Goal: Find contact information: Find contact information

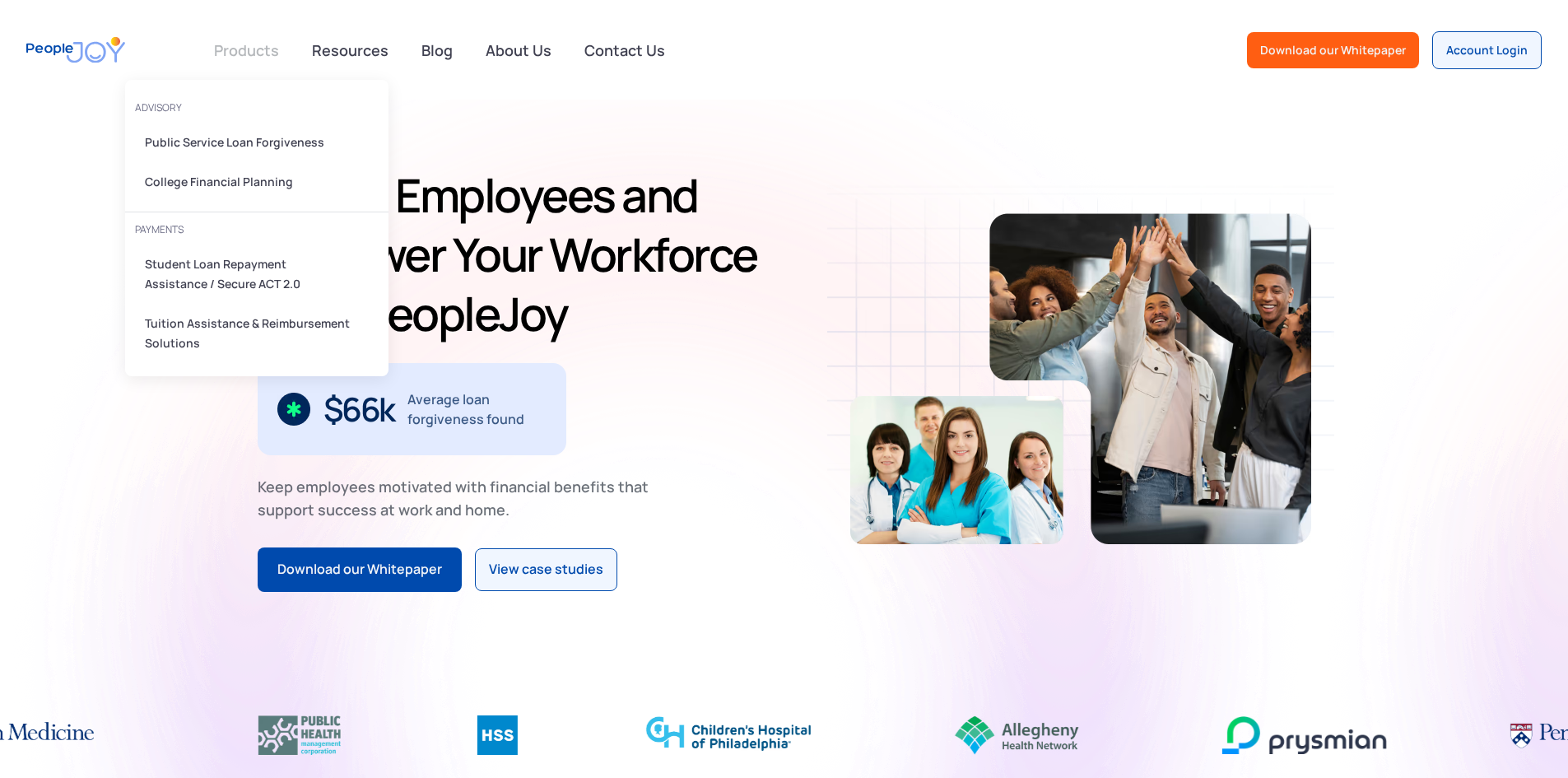
click at [252, 48] on link at bounding box center [246, 49] width 85 height 33
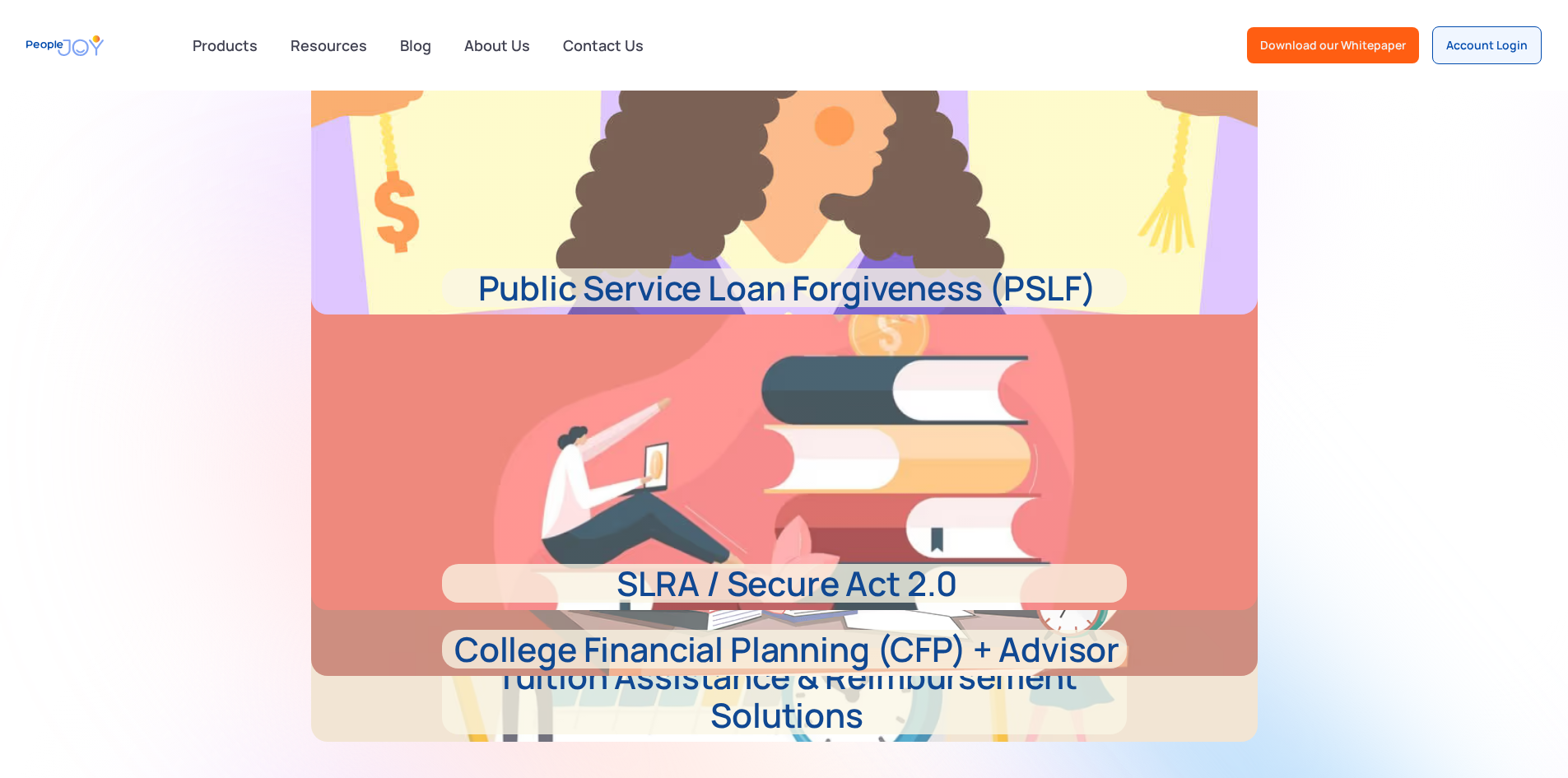
scroll to position [658, 0]
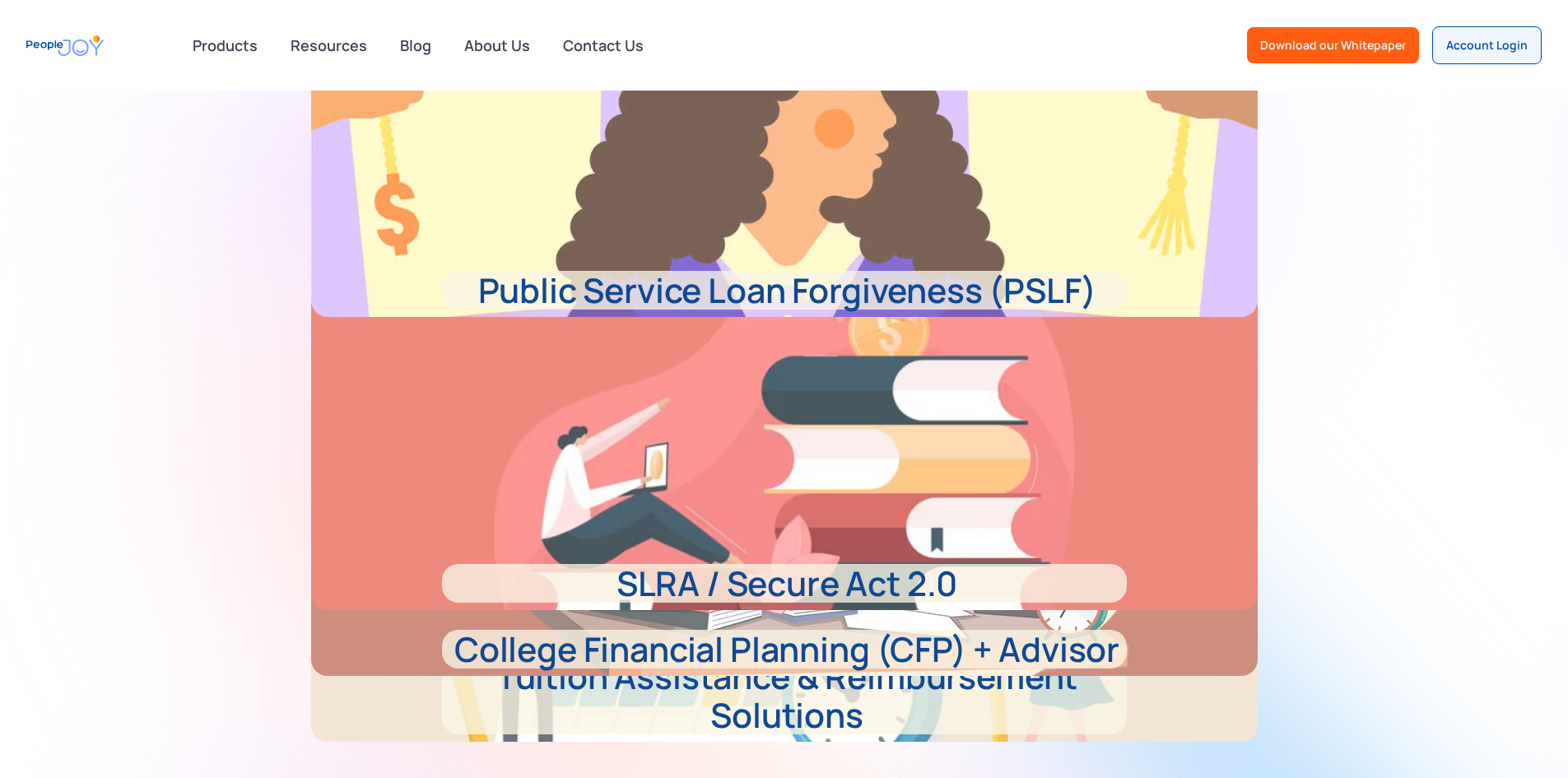
click at [783, 317] on link "Public Service Loan Forgiveness (PSLF)" at bounding box center [784, 111] width 946 height 412
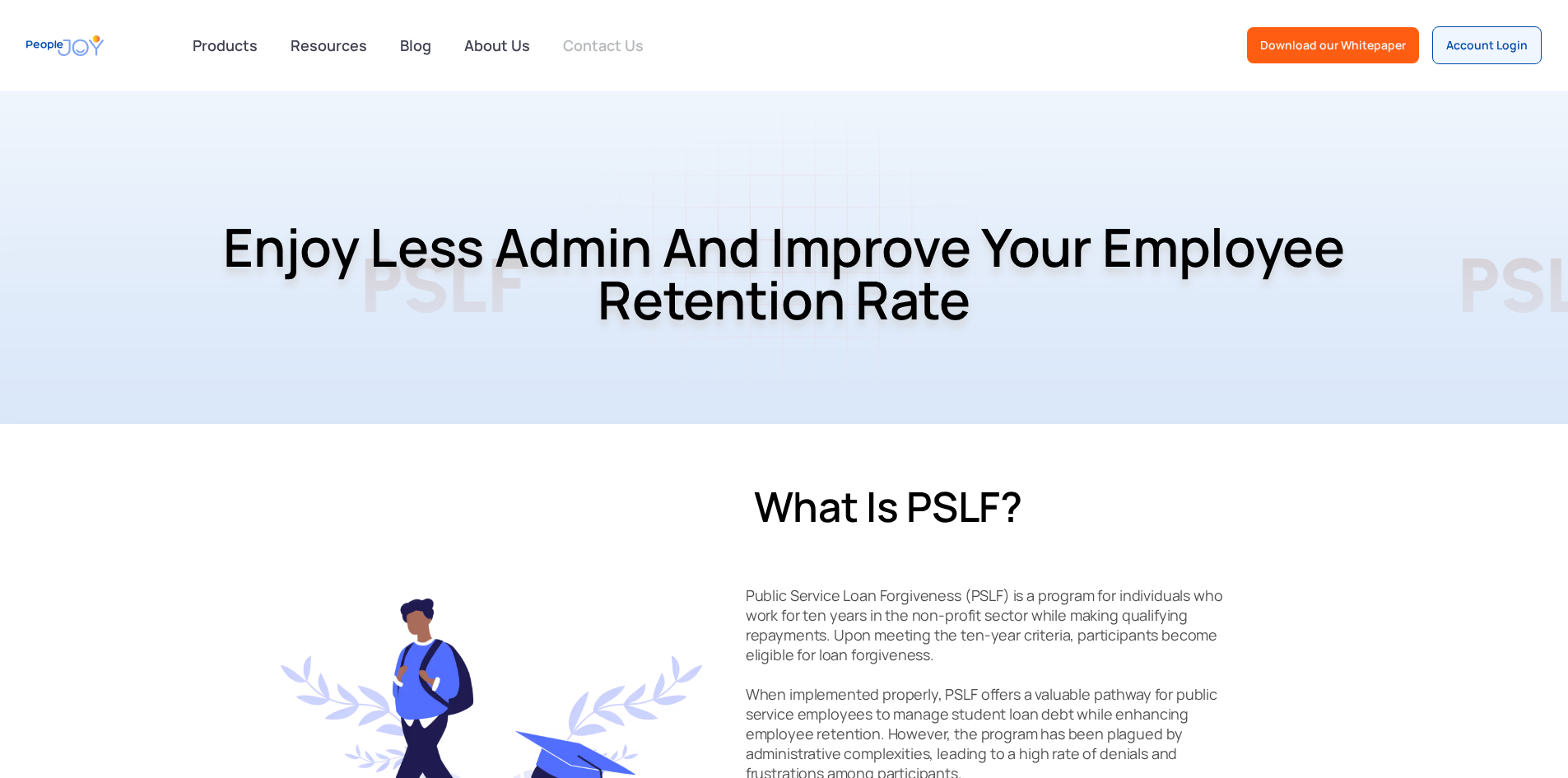
click at [604, 41] on link "Contact Us" at bounding box center [603, 45] width 100 height 37
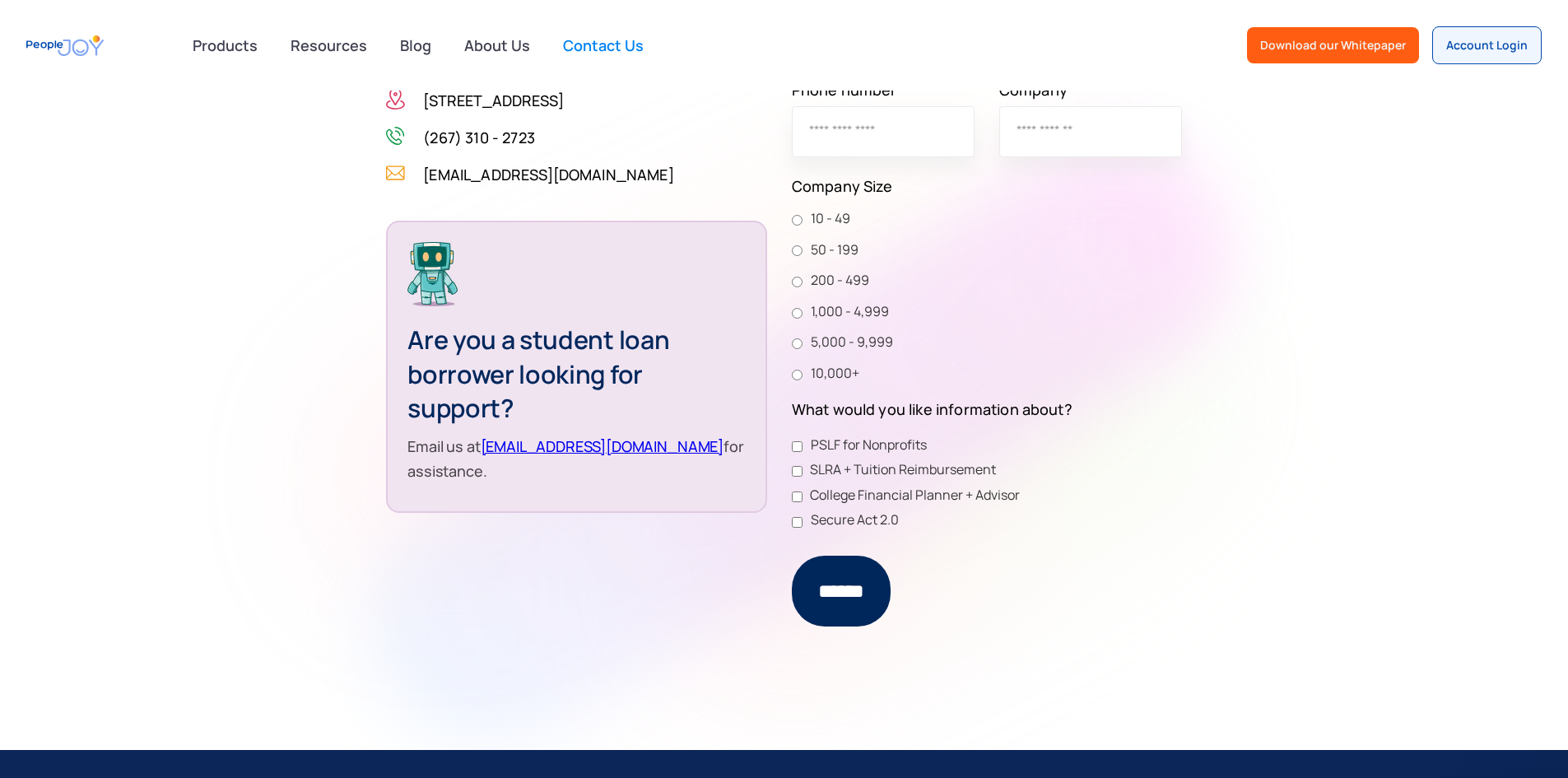
scroll to position [658, 0]
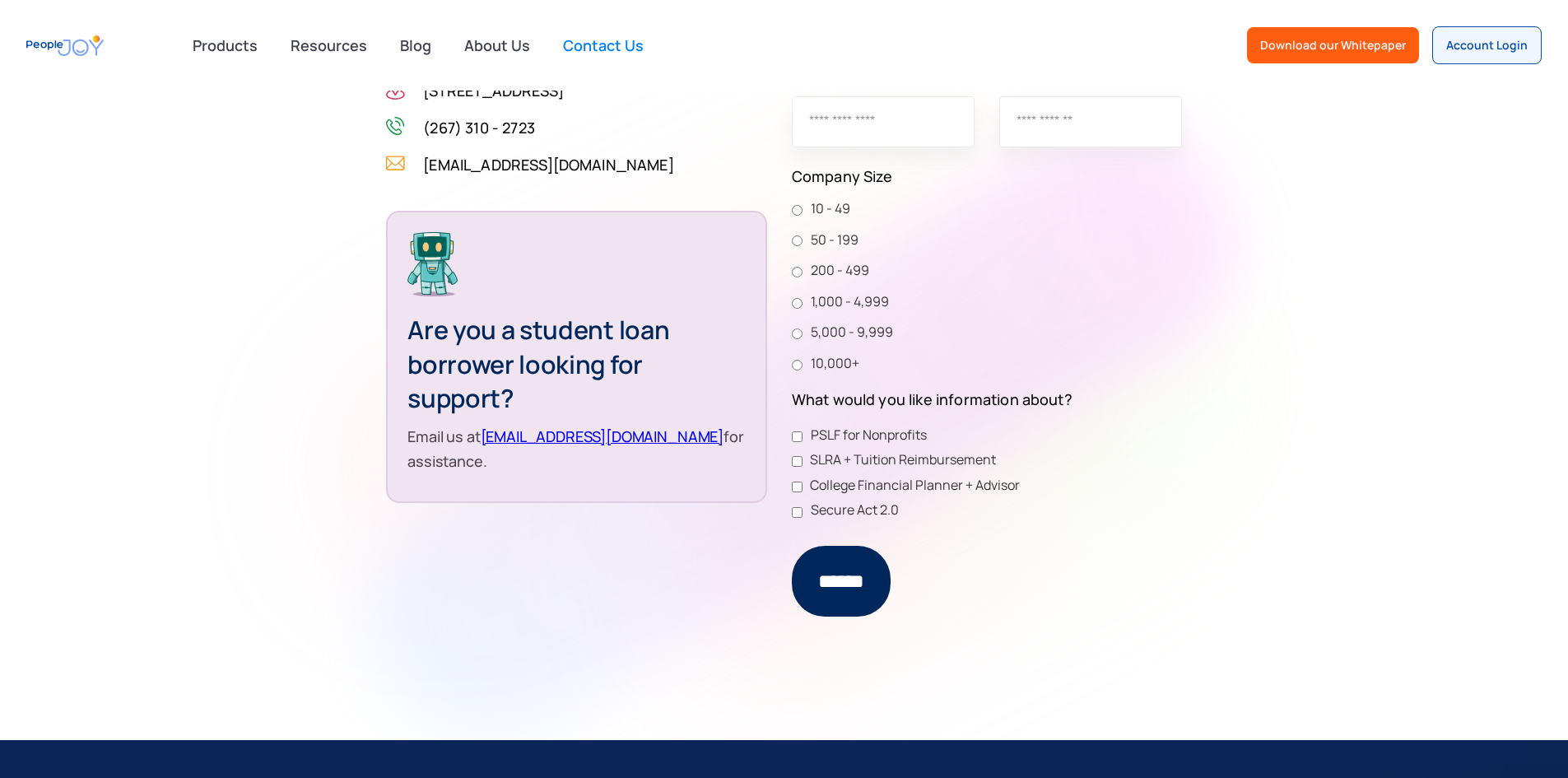
click at [480, 446] on link "support@peoplejoy.co" at bounding box center [602, 437] width 244 height 20
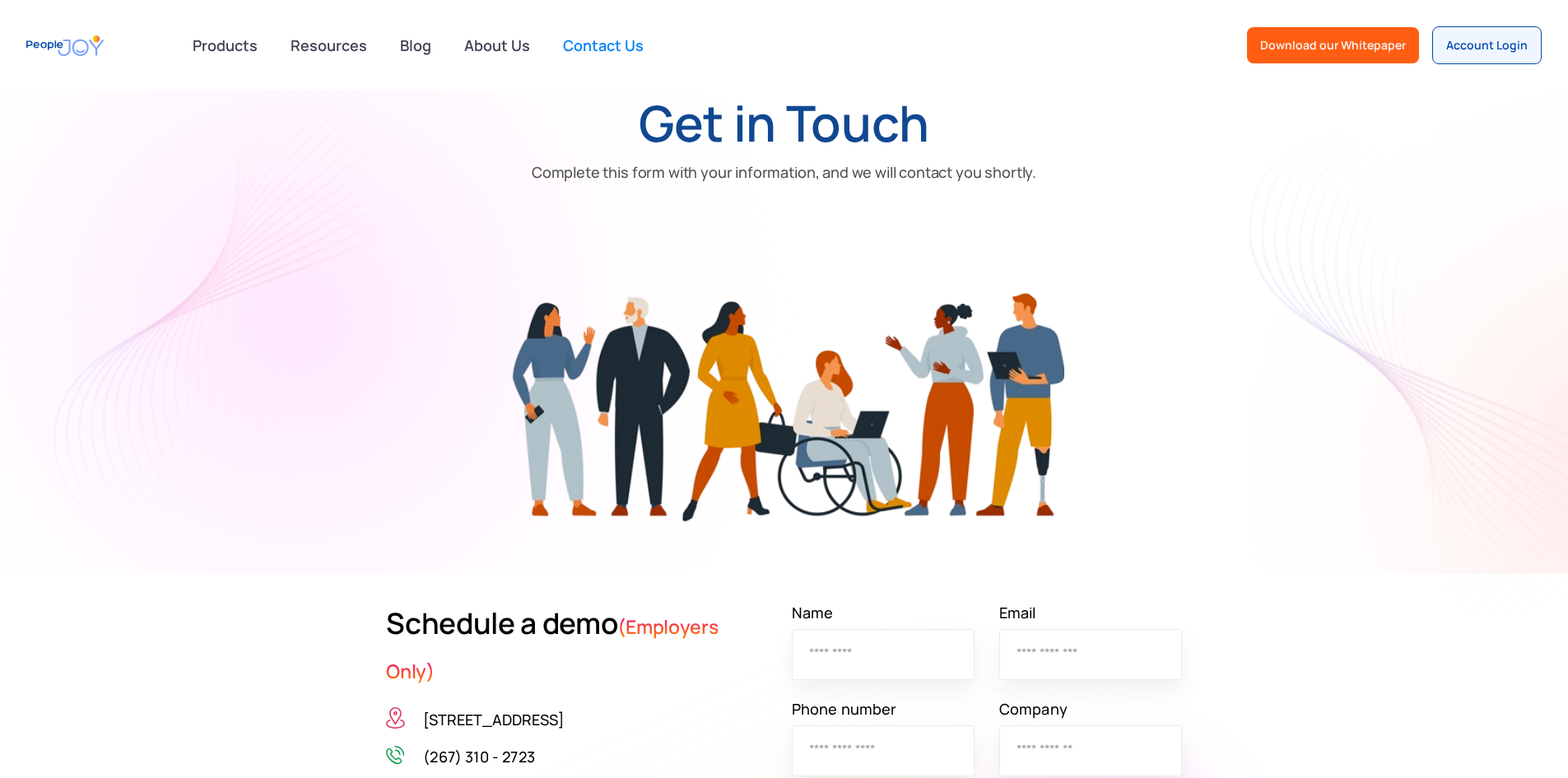
scroll to position [0, 0]
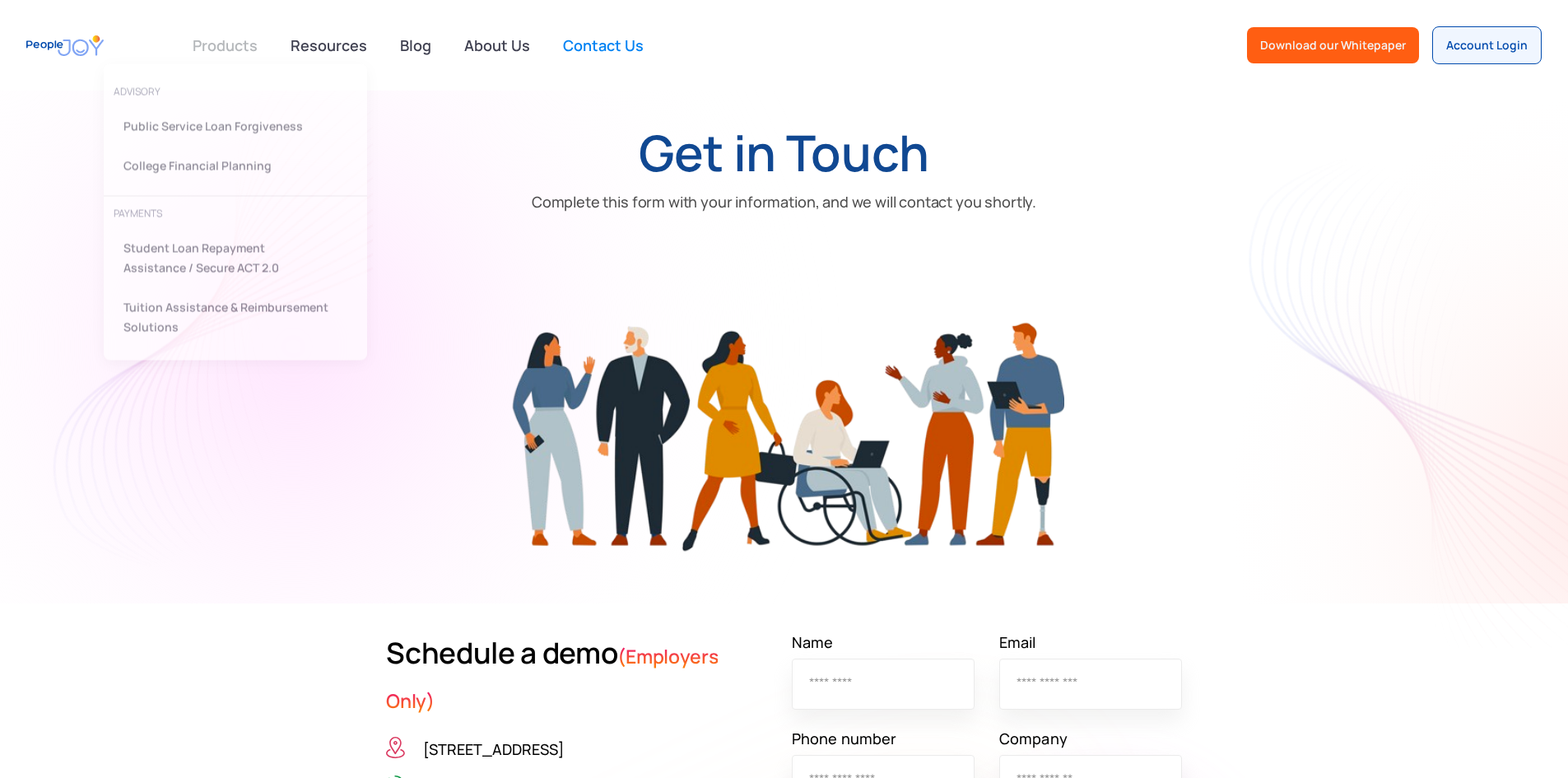
click at [242, 39] on link at bounding box center [226, 45] width 85 height 33
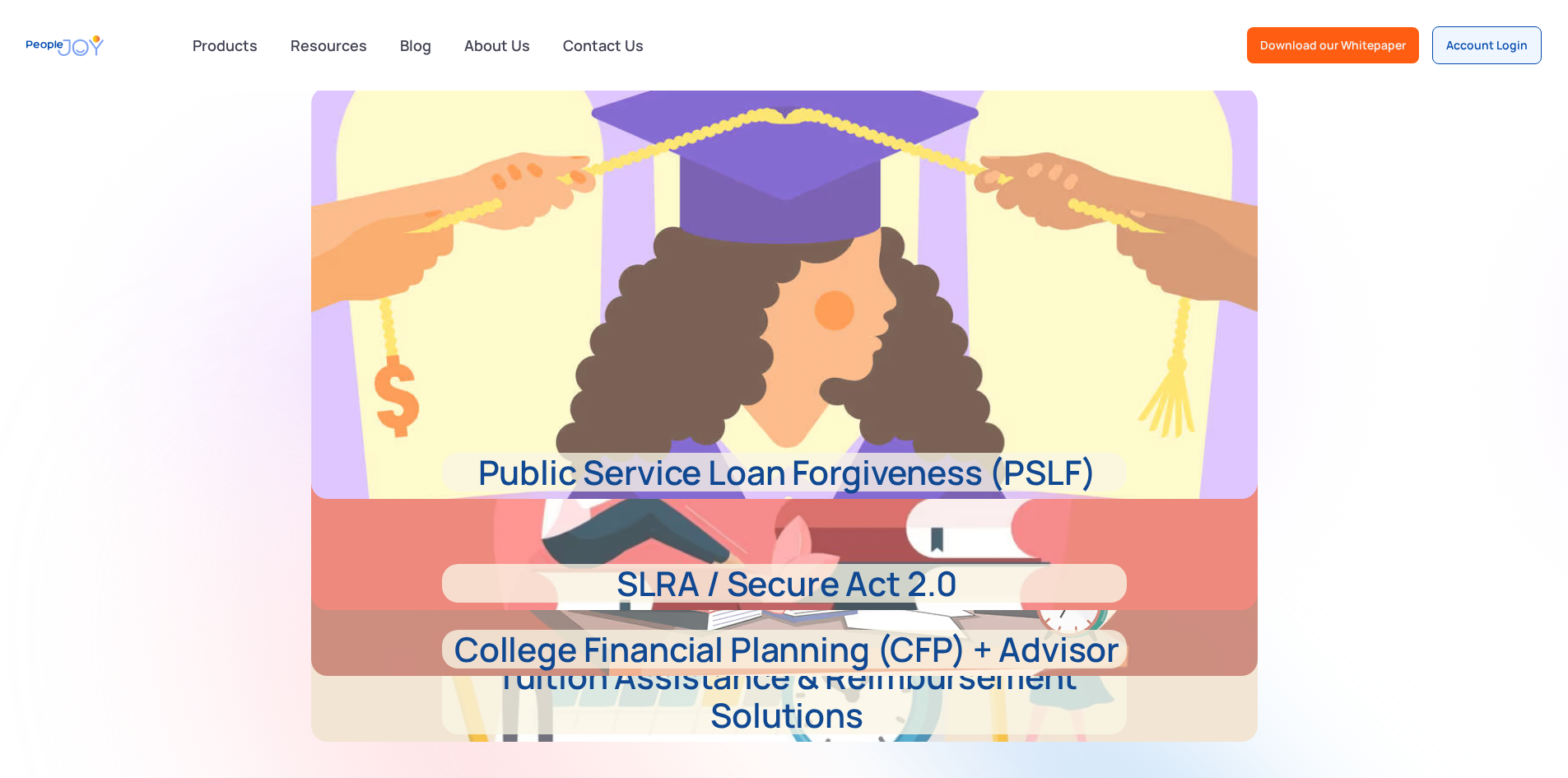
scroll to position [330, 0]
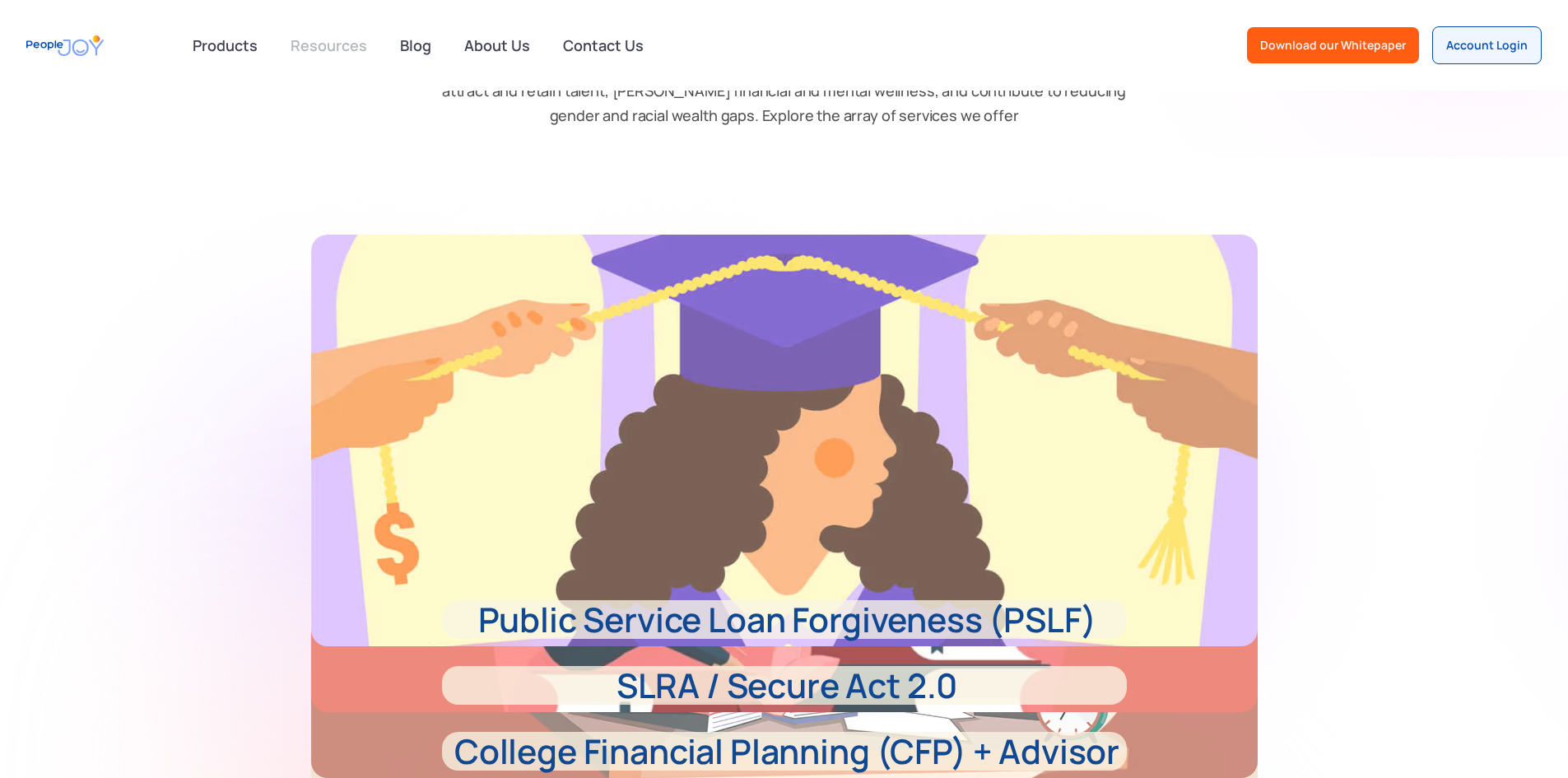
click at [356, 47] on link "Resources" at bounding box center [328, 45] width 96 height 37
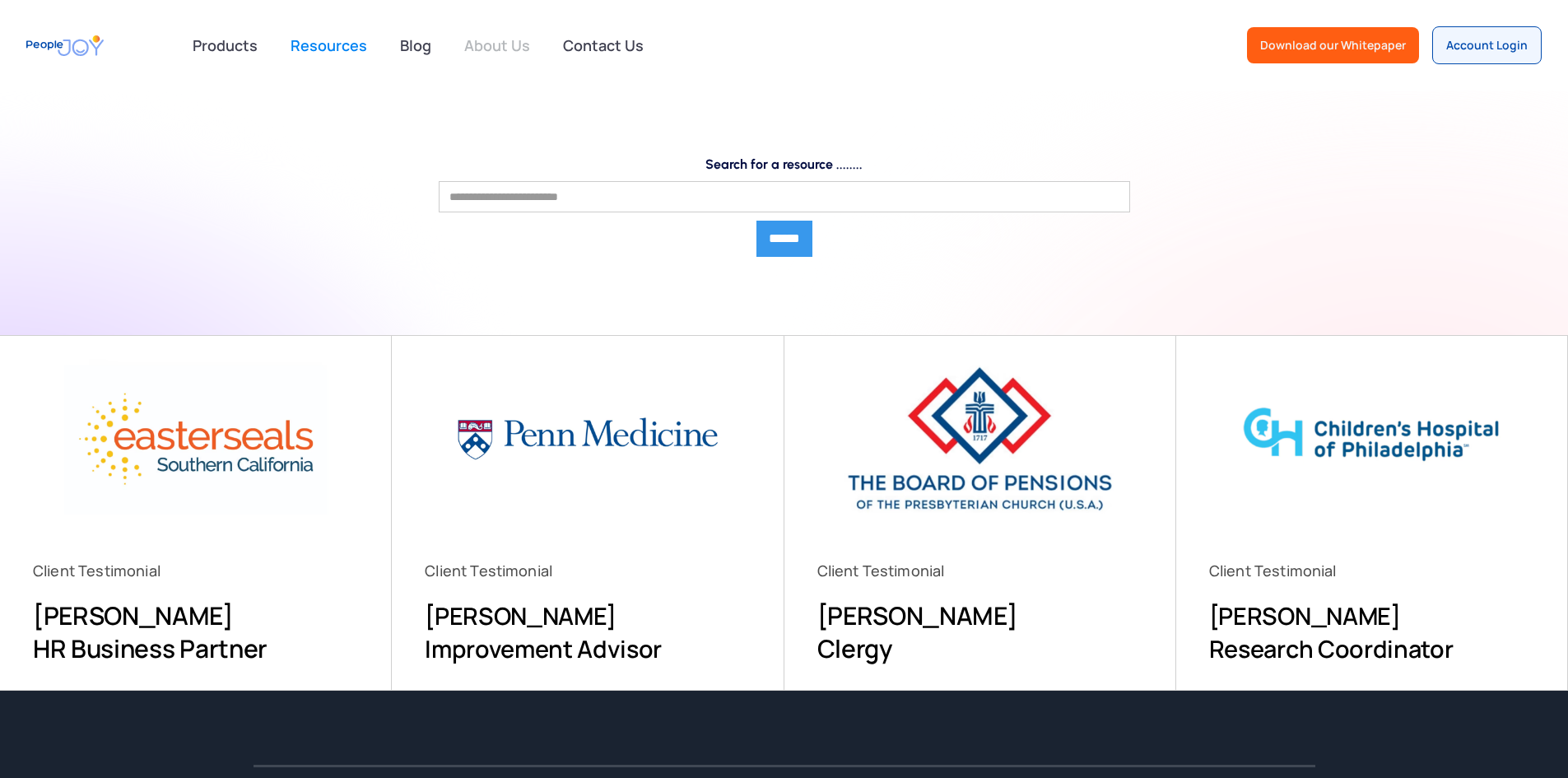
click at [507, 42] on link "About Us" at bounding box center [497, 45] width 85 height 37
